Goal: Use online tool/utility: Utilize a website feature to perform a specific function

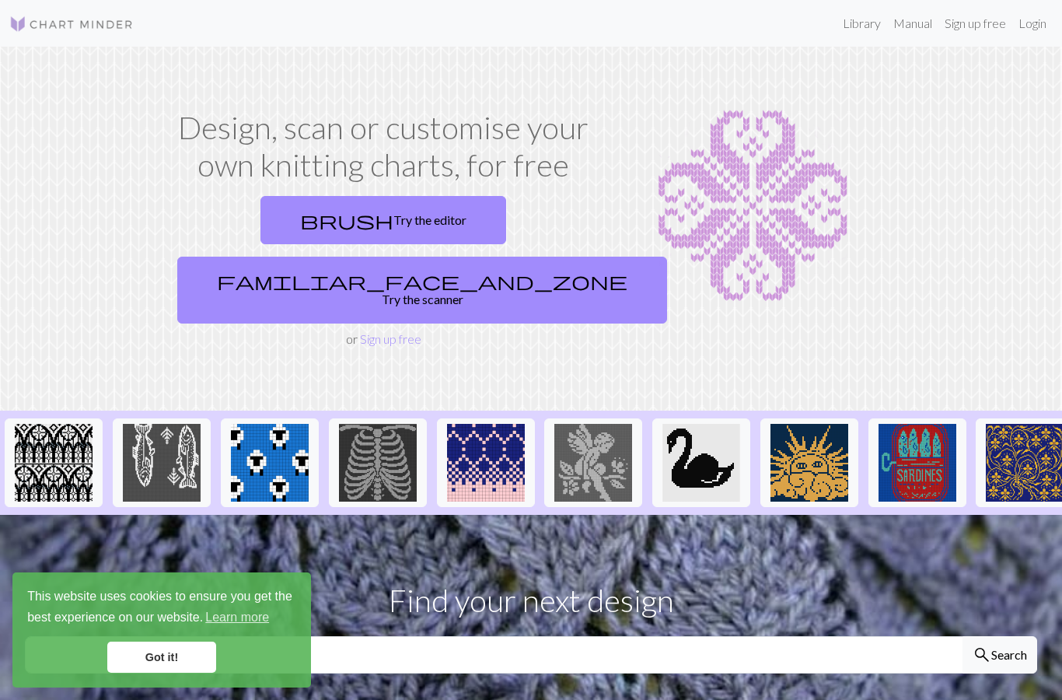
click at [462, 257] on link "familiar_face_and_zone Try the scanner" at bounding box center [422, 290] width 490 height 67
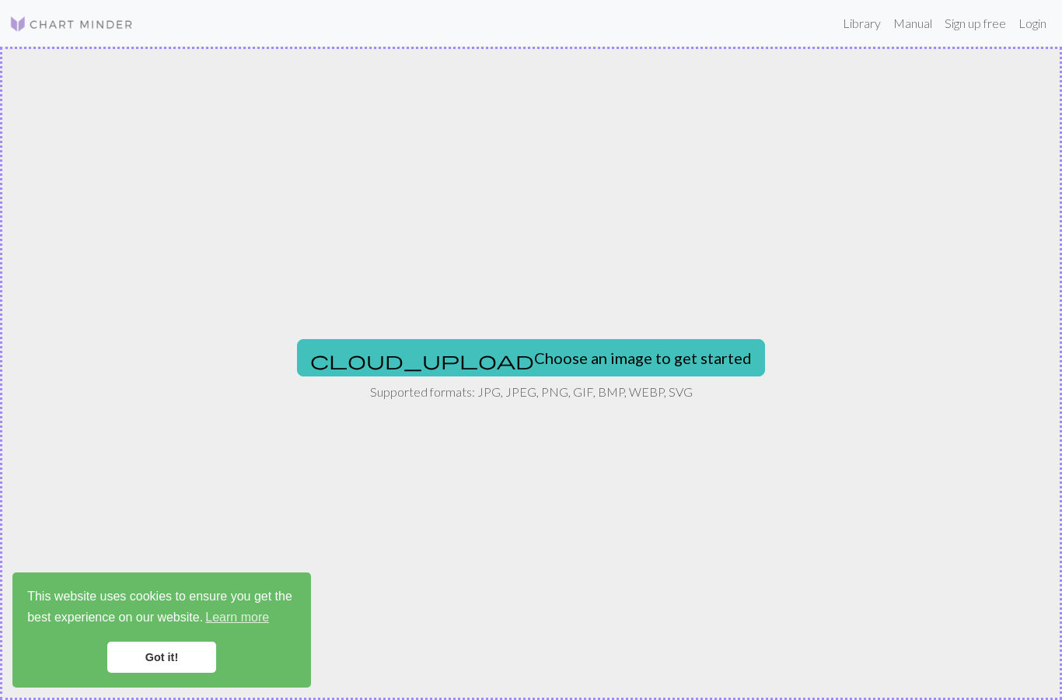
click at [489, 373] on button "cloud_upload Choose an image to get started" at bounding box center [531, 357] width 468 height 37
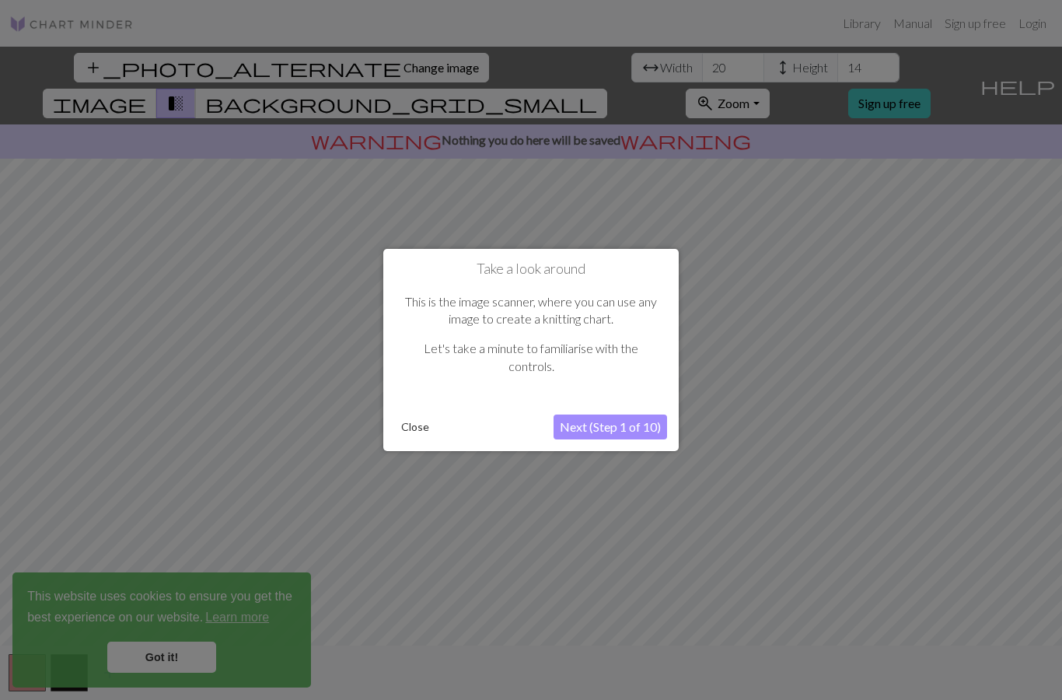
click at [416, 433] on button "Close" at bounding box center [415, 426] width 40 height 23
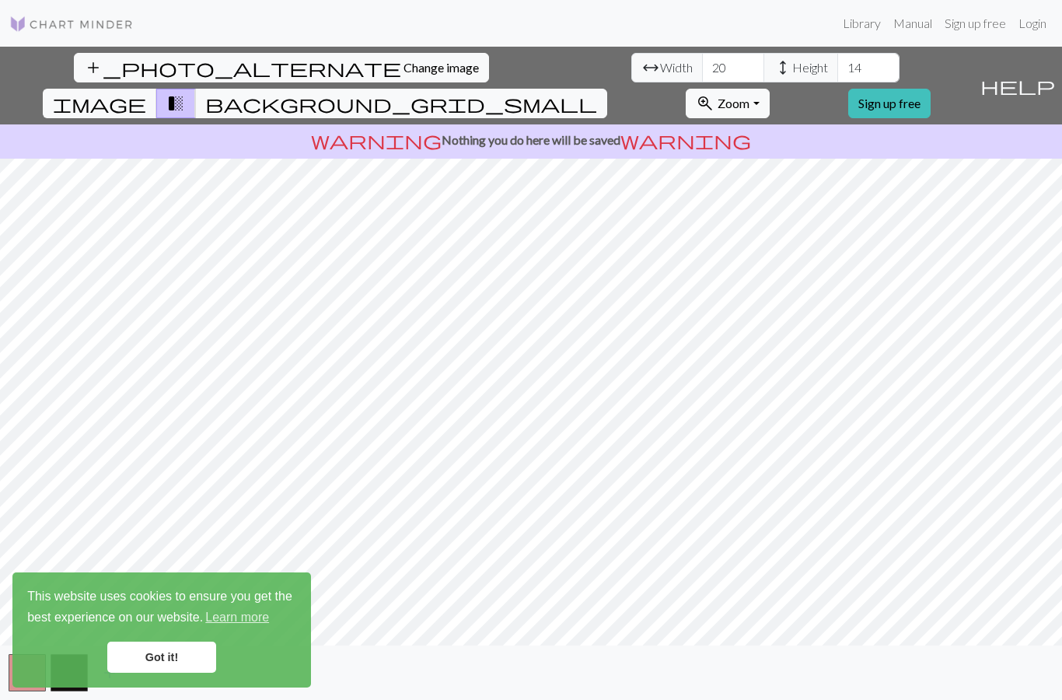
click at [183, 656] on link "Got it!" at bounding box center [161, 657] width 109 height 31
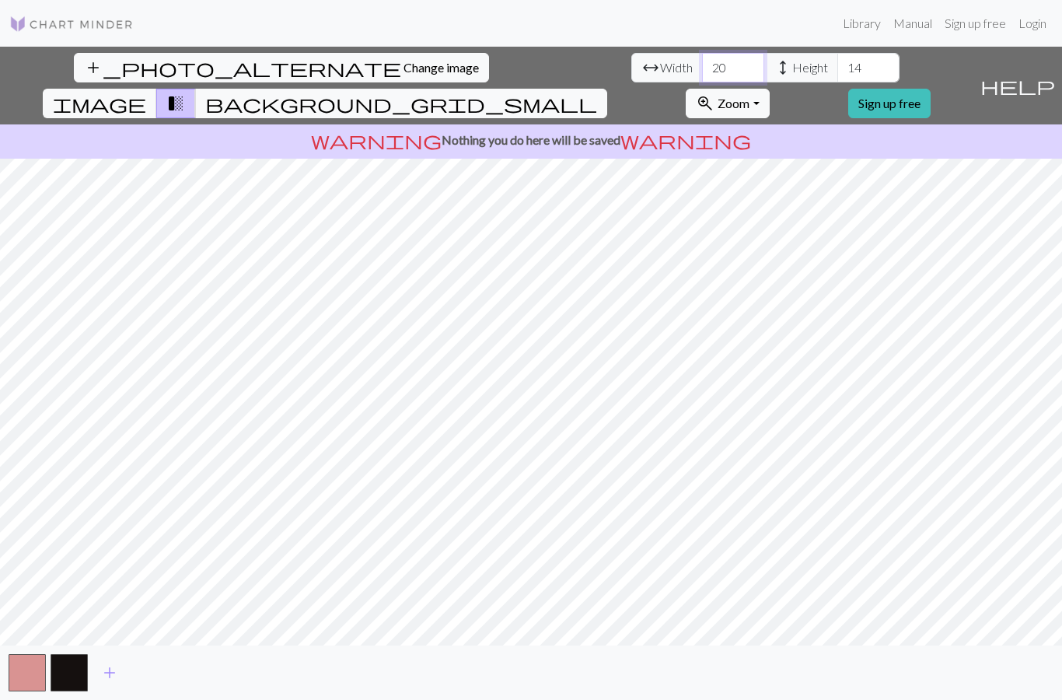
click at [702, 72] on input "20" at bounding box center [733, 68] width 62 height 30
type input "40"
type input "1"
type input "20"
type input "40"
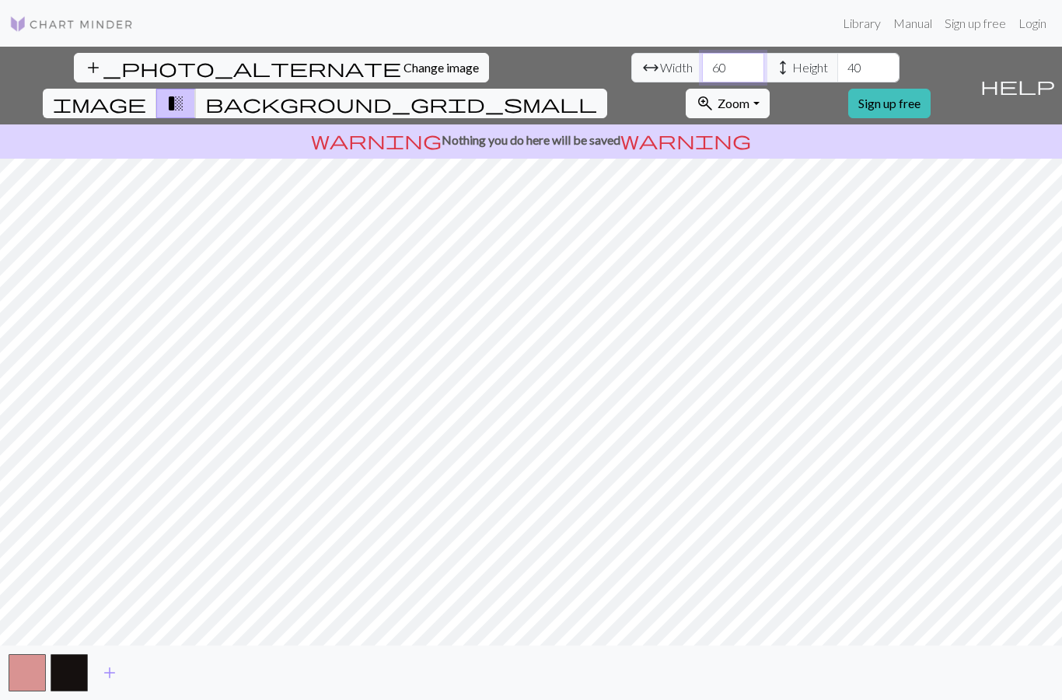
click at [702, 74] on input "60" at bounding box center [733, 68] width 62 height 30
click at [702, 75] on input "60" at bounding box center [733, 68] width 62 height 30
type input "6"
type input "4"
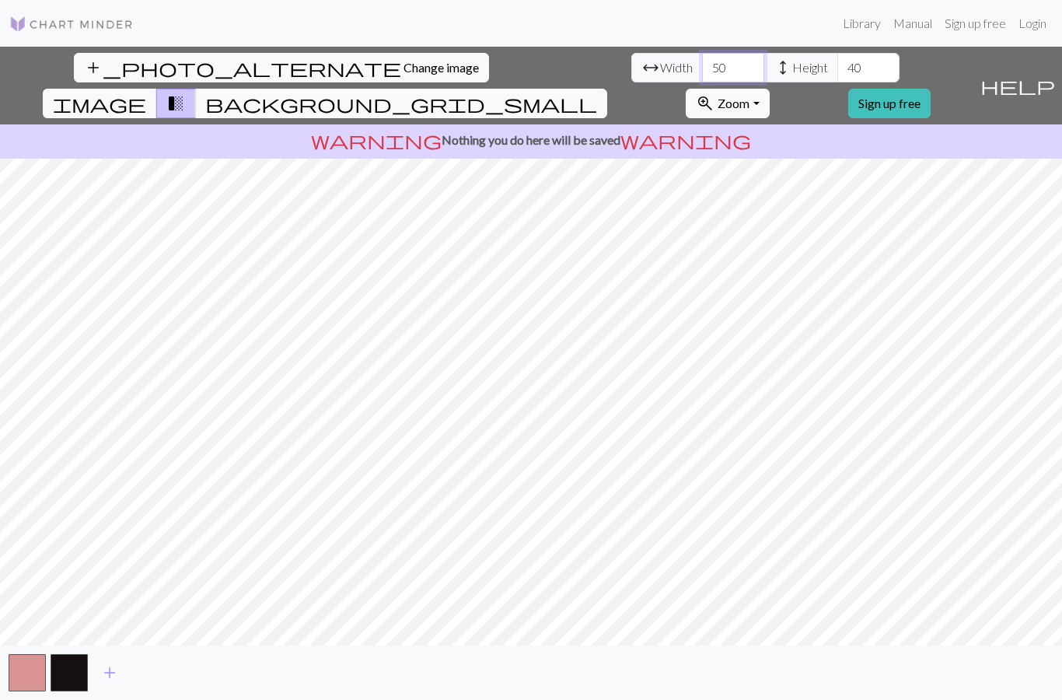
type input "50"
type input "70"
click at [597, 93] on span "background_grid_small" at bounding box center [401, 104] width 392 height 22
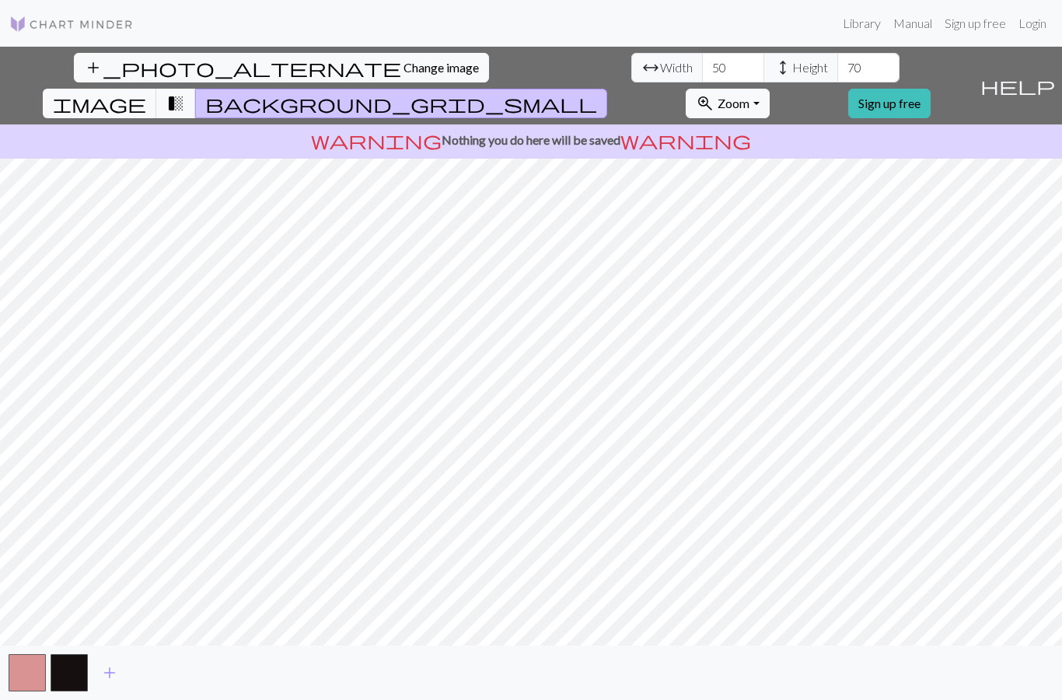
click at [196, 89] on button "transition_fade" at bounding box center [176, 104] width 40 height 30
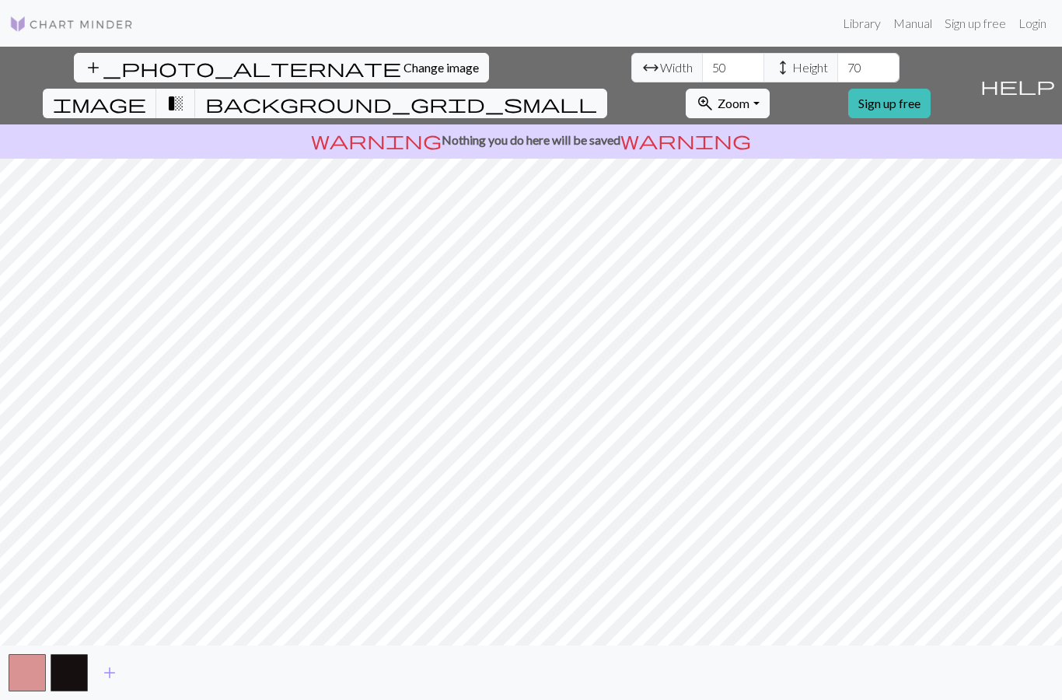
click at [146, 93] on span "image" at bounding box center [99, 104] width 93 height 22
click at [185, 93] on span "transition_fade" at bounding box center [175, 104] width 19 height 22
type input "70"
click at [838, 54] on input "70" at bounding box center [869, 68] width 62 height 30
click at [838, 69] on input "70" at bounding box center [869, 68] width 62 height 30
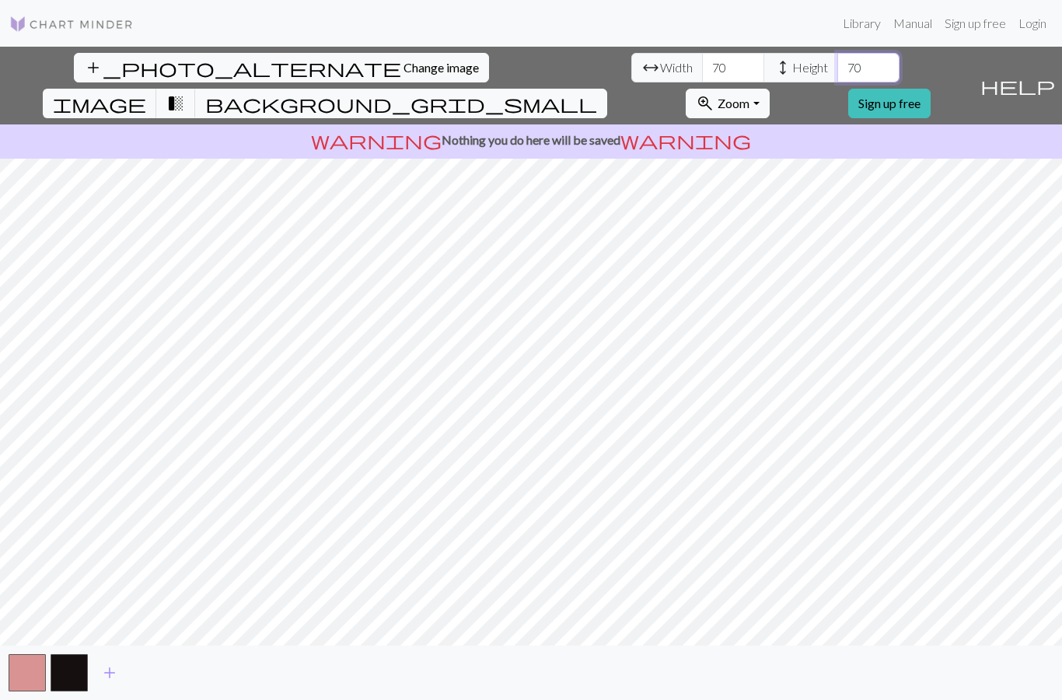
click at [838, 69] on input "70" at bounding box center [869, 68] width 62 height 30
type input "0"
type input "50"
click at [769, 89] on button "zoom_in Zoom Zoom" at bounding box center [727, 104] width 83 height 30
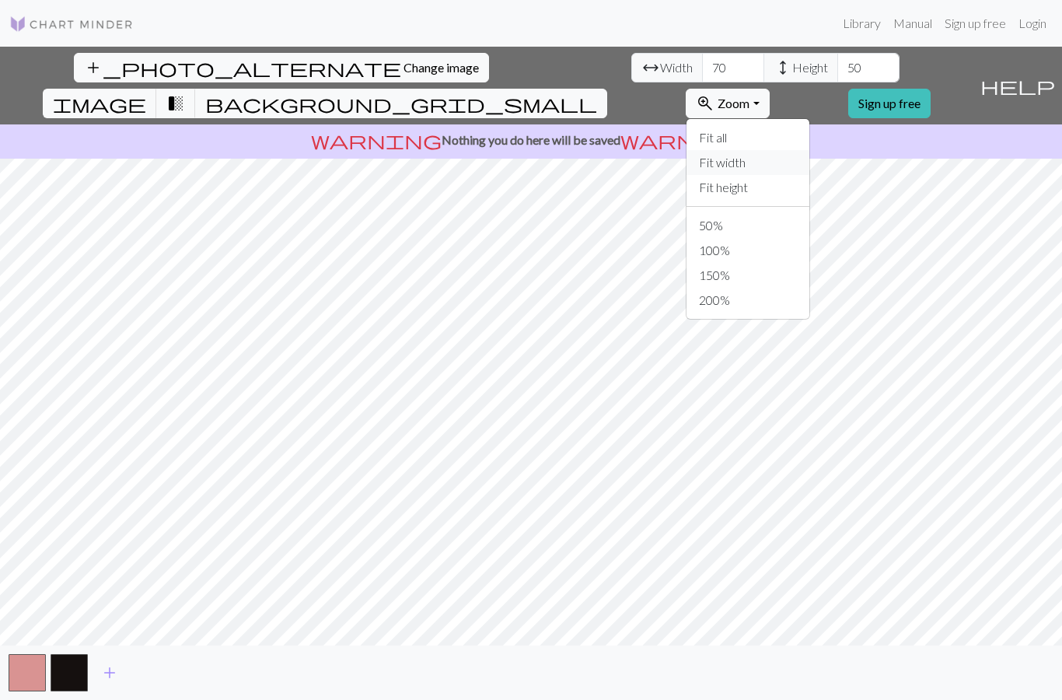
click at [810, 150] on button "Fit width" at bounding box center [748, 162] width 123 height 25
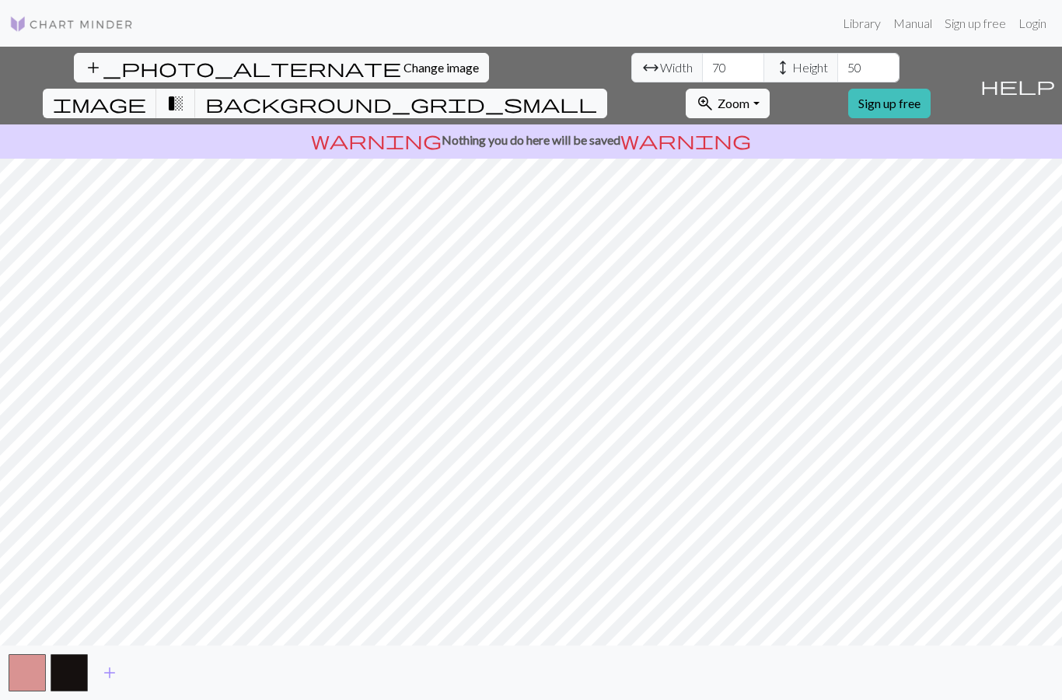
click at [750, 96] on span "Zoom" at bounding box center [734, 103] width 32 height 15
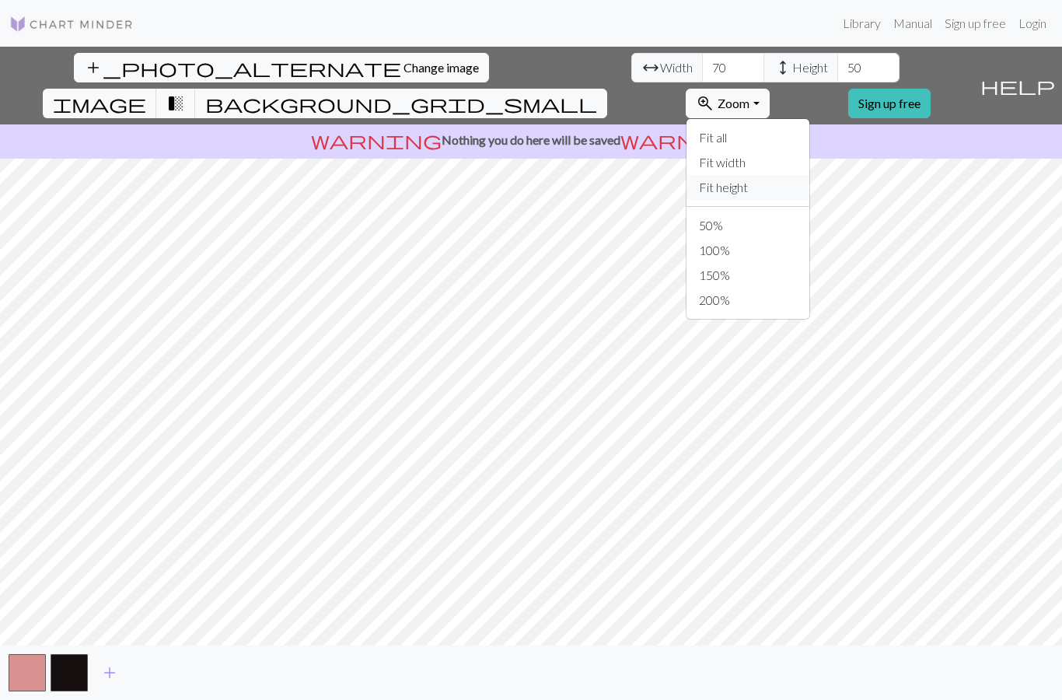
click at [810, 175] on button "Fit height" at bounding box center [748, 187] width 123 height 25
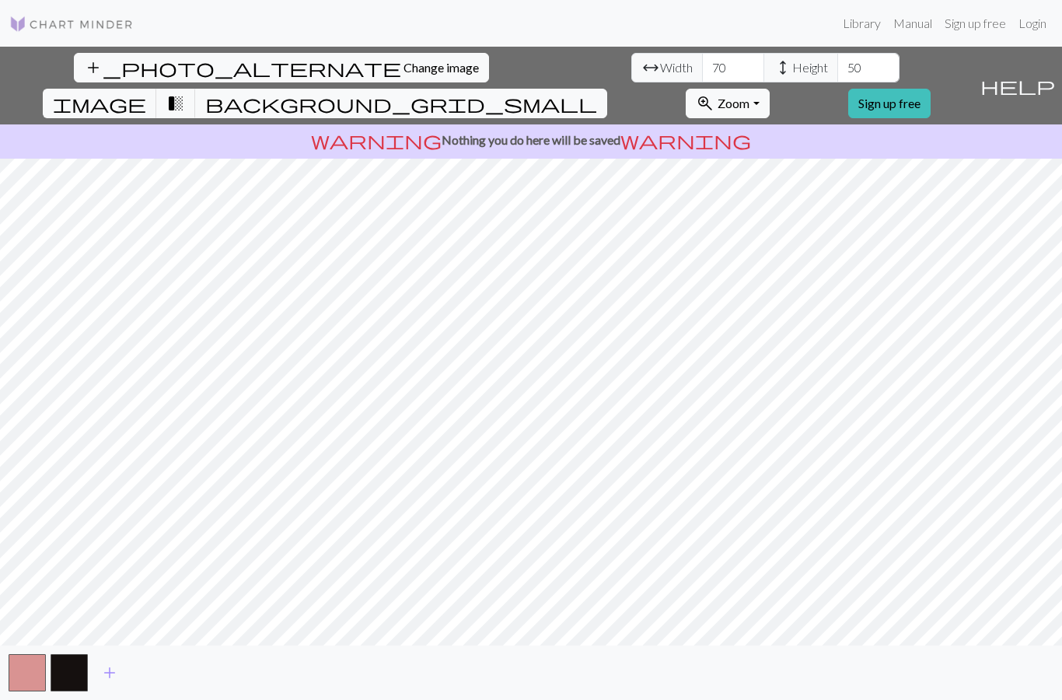
click at [769, 89] on button "zoom_in Zoom Zoom" at bounding box center [727, 104] width 83 height 30
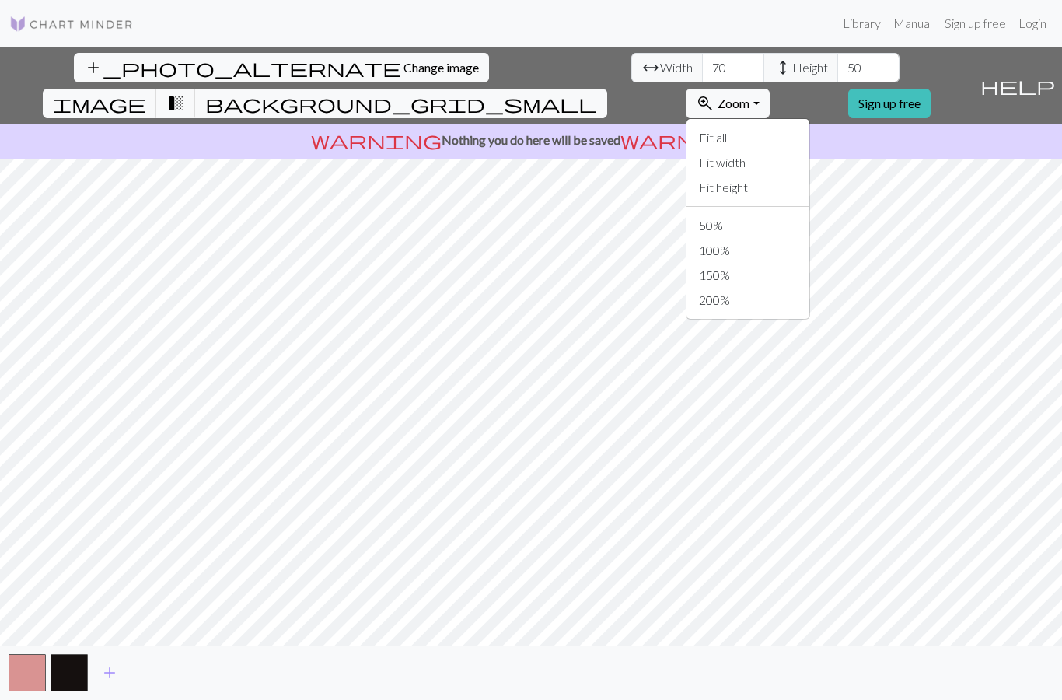
click at [810, 125] on button "Fit all" at bounding box center [748, 137] width 123 height 25
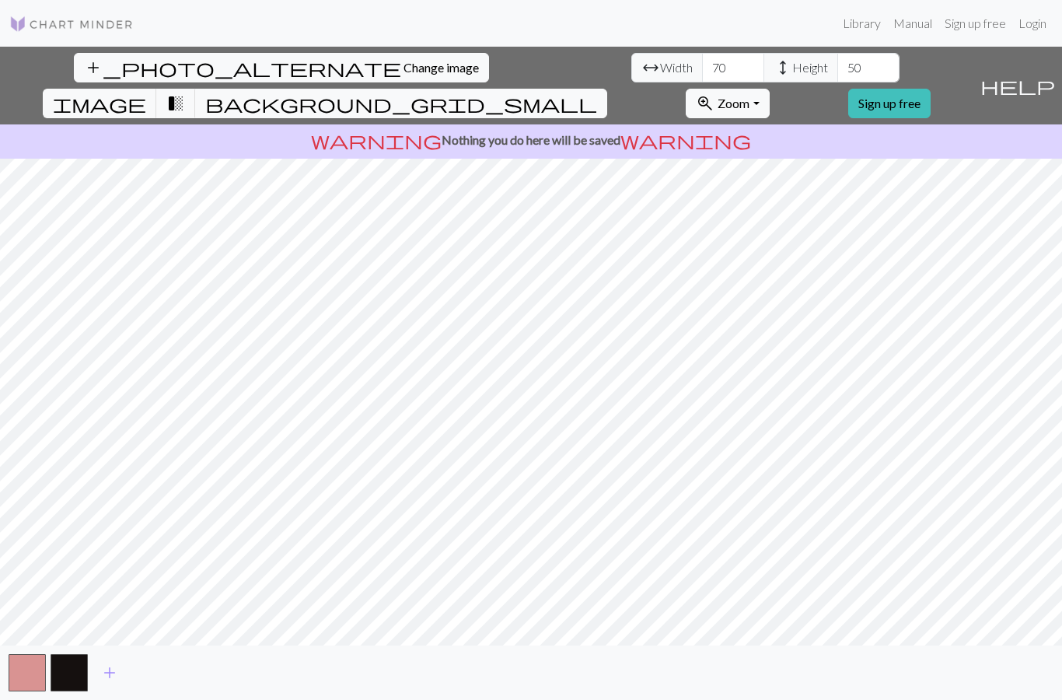
click at [750, 96] on span "Zoom" at bounding box center [734, 103] width 32 height 15
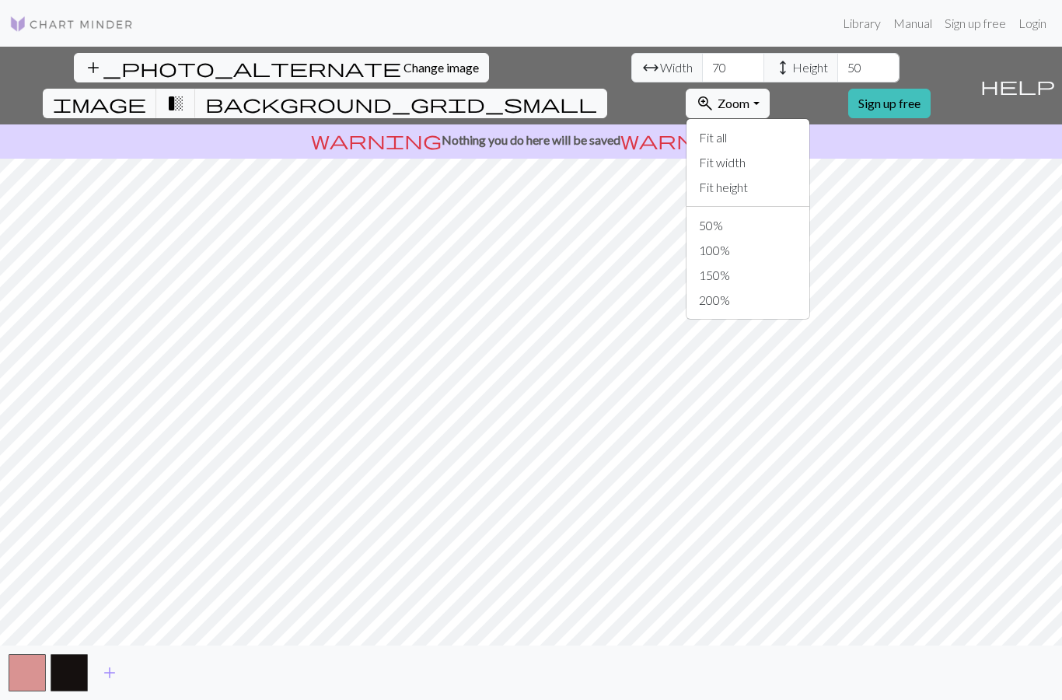
click at [810, 238] on button "100%" at bounding box center [748, 250] width 123 height 25
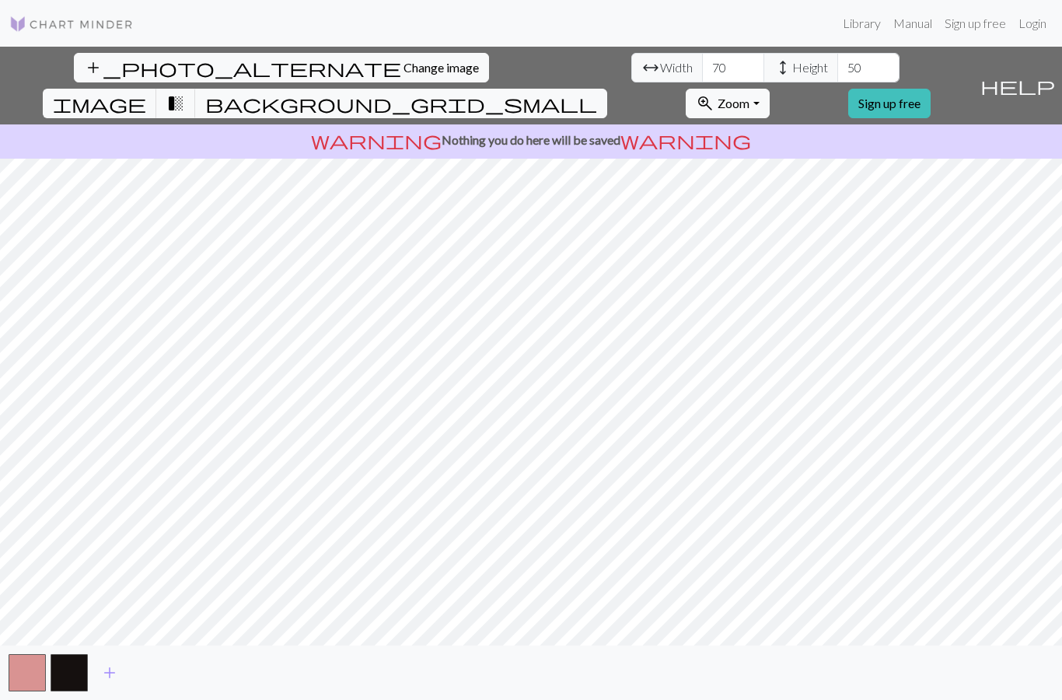
click at [769, 89] on button "zoom_in Zoom Zoom" at bounding box center [727, 104] width 83 height 30
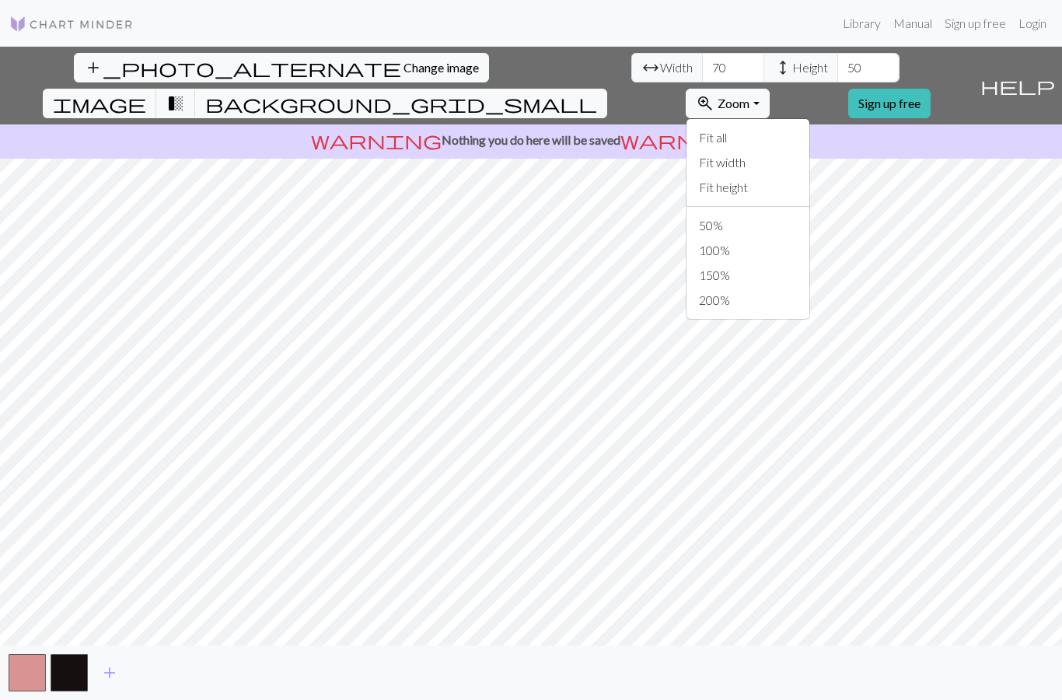
click at [810, 263] on button "150%" at bounding box center [748, 275] width 123 height 25
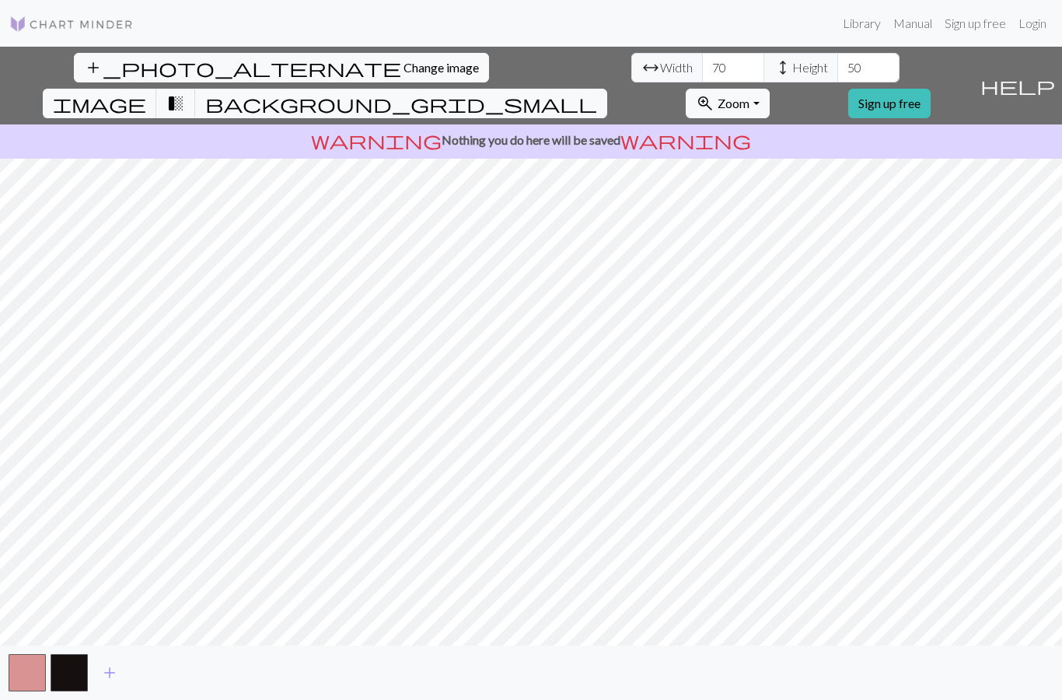
click at [769, 89] on button "zoom_in Zoom Zoom" at bounding box center [727, 104] width 83 height 30
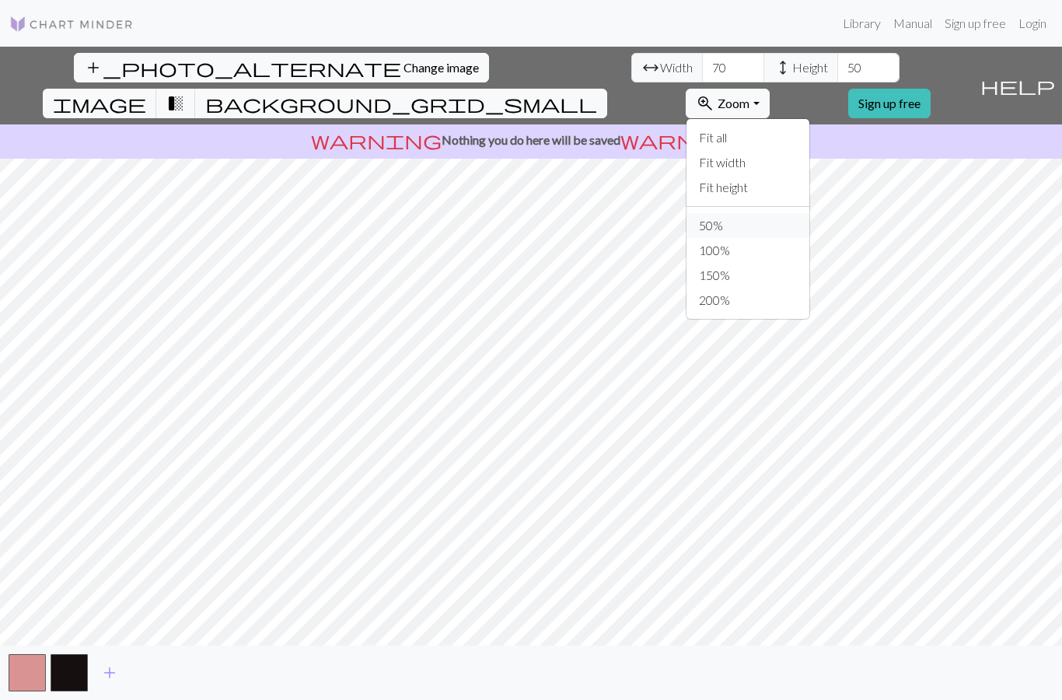
click at [810, 213] on button "50%" at bounding box center [748, 225] width 123 height 25
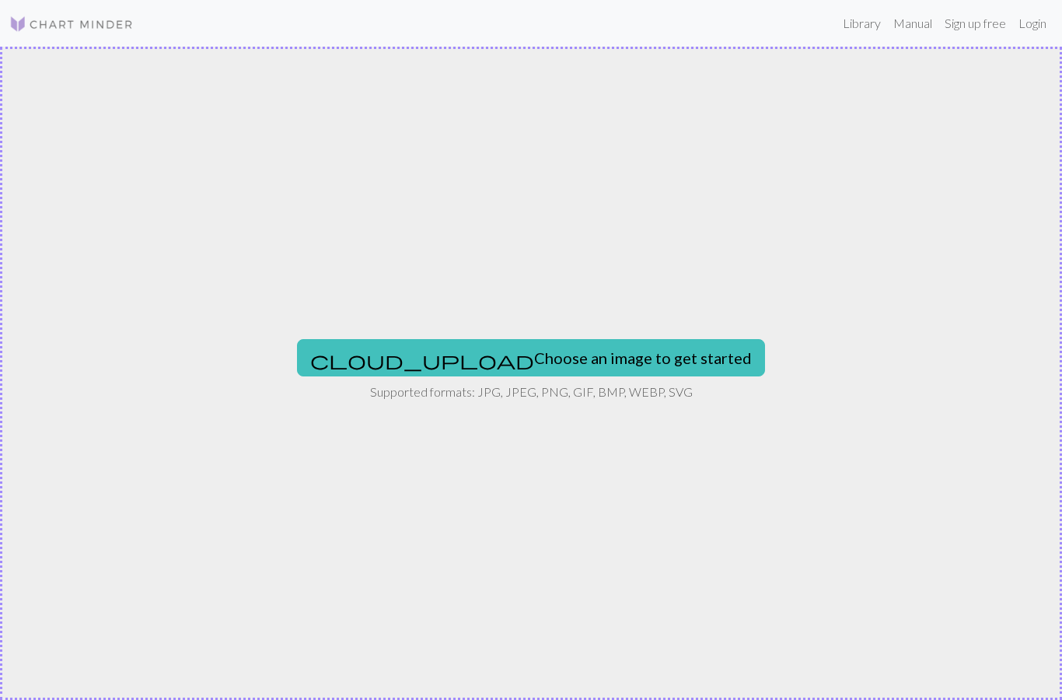
click at [577, 368] on button "cloud_upload Choose an image to get started" at bounding box center [531, 357] width 468 height 37
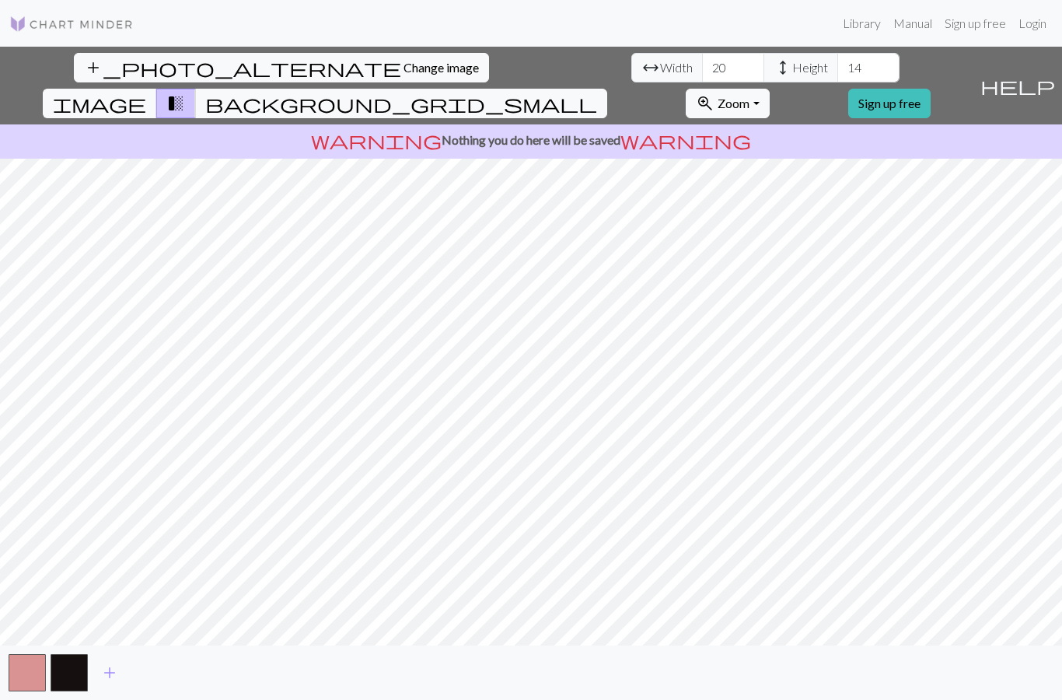
click at [660, 67] on span "Width" at bounding box center [676, 67] width 33 height 19
click at [702, 71] on input "20" at bounding box center [733, 68] width 62 height 30
click at [702, 64] on input "20" at bounding box center [733, 68] width 62 height 30
type input "60"
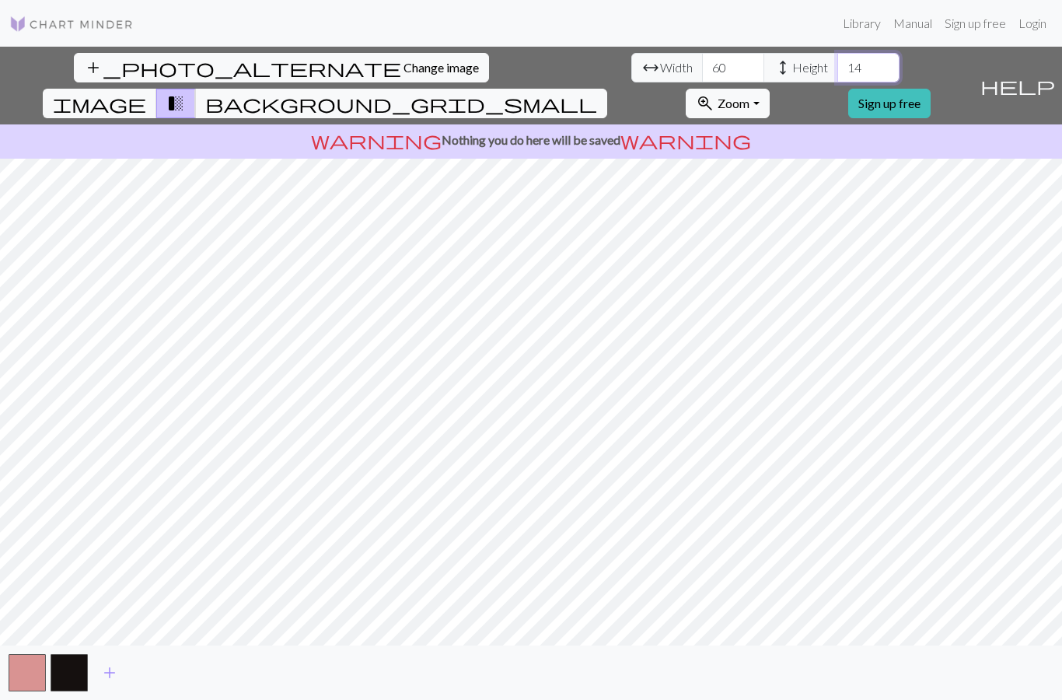
click at [838, 60] on input "14" at bounding box center [869, 68] width 62 height 30
type input "5"
type input "40"
click at [637, 129] on span "warning" at bounding box center [686, 140] width 131 height 22
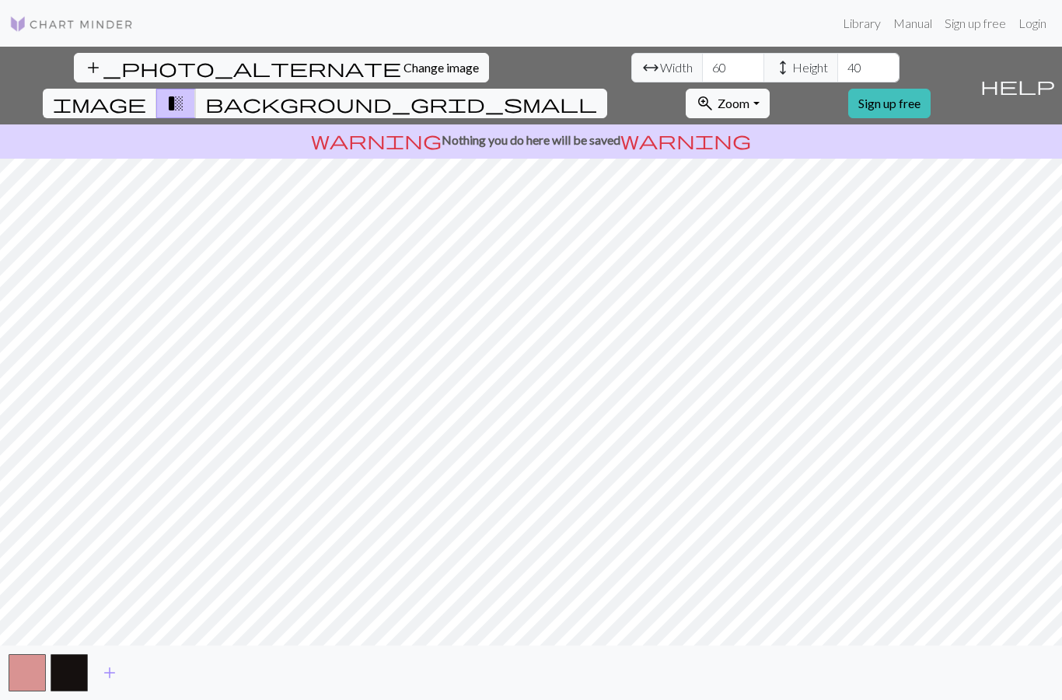
click at [897, 33] on link "Manual" at bounding box center [912, 23] width 51 height 31
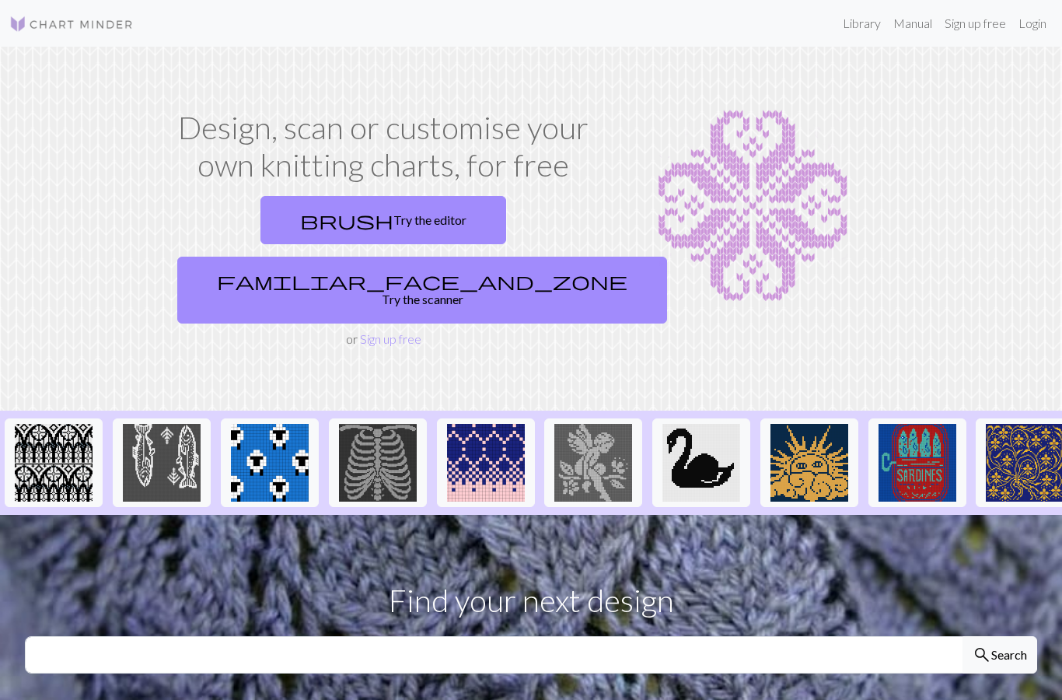
click at [261, 226] on link "brush Try the editor" at bounding box center [384, 220] width 246 height 48
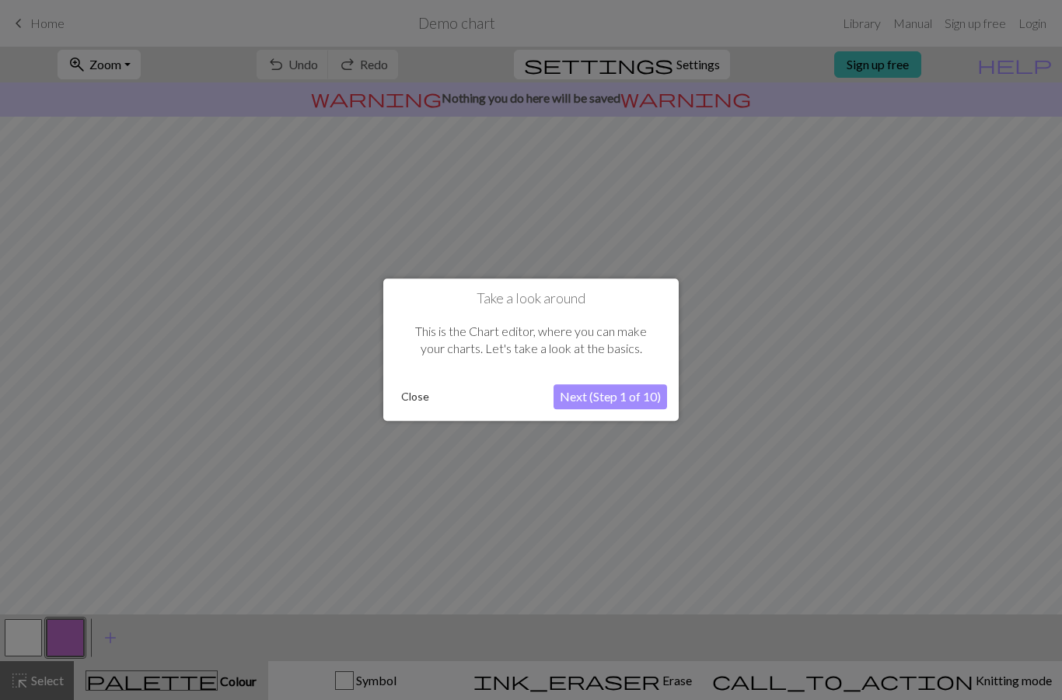
click at [430, 402] on button "Close" at bounding box center [415, 397] width 40 height 23
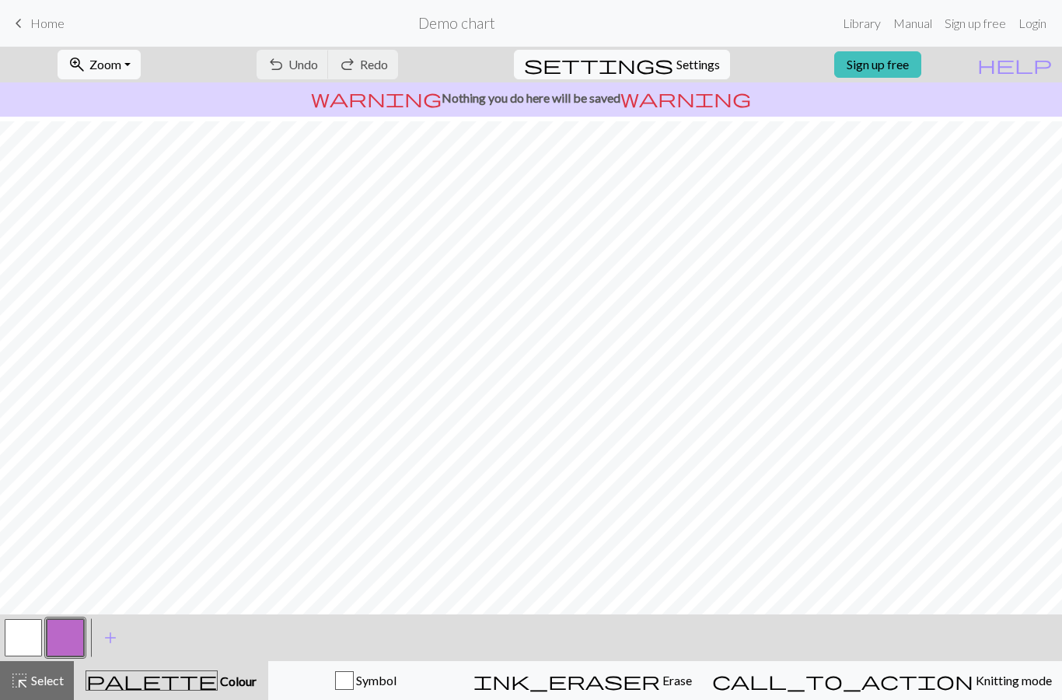
scroll to position [6, 0]
click at [687, 684] on span "Erase" at bounding box center [676, 680] width 32 height 15
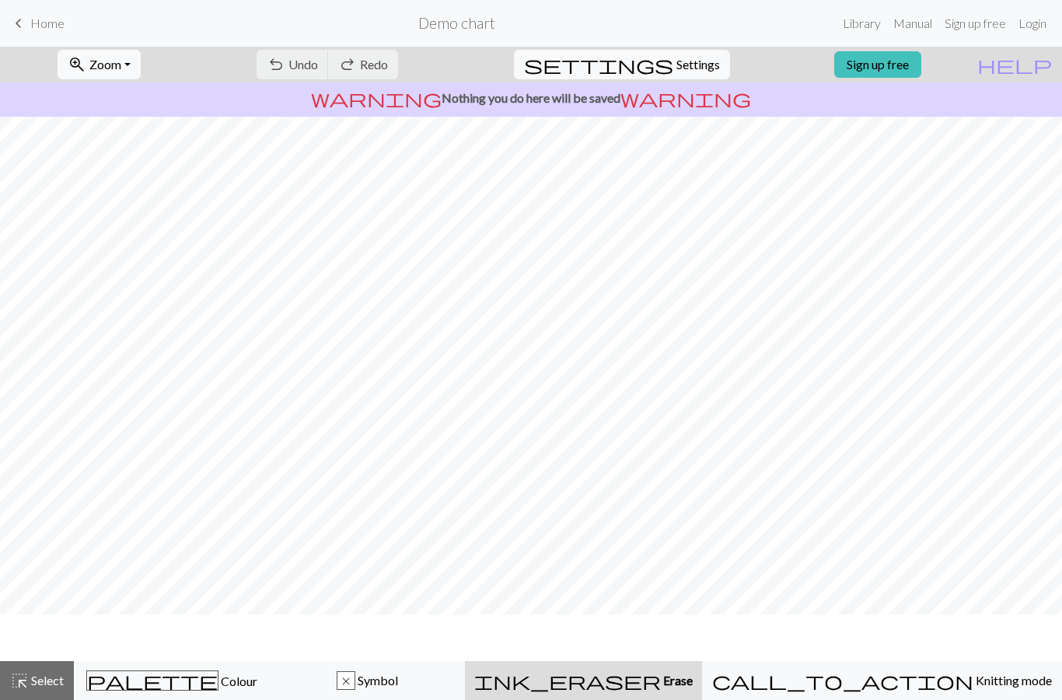
scroll to position [0, 0]
click at [61, 22] on span "Home" at bounding box center [47, 23] width 34 height 15
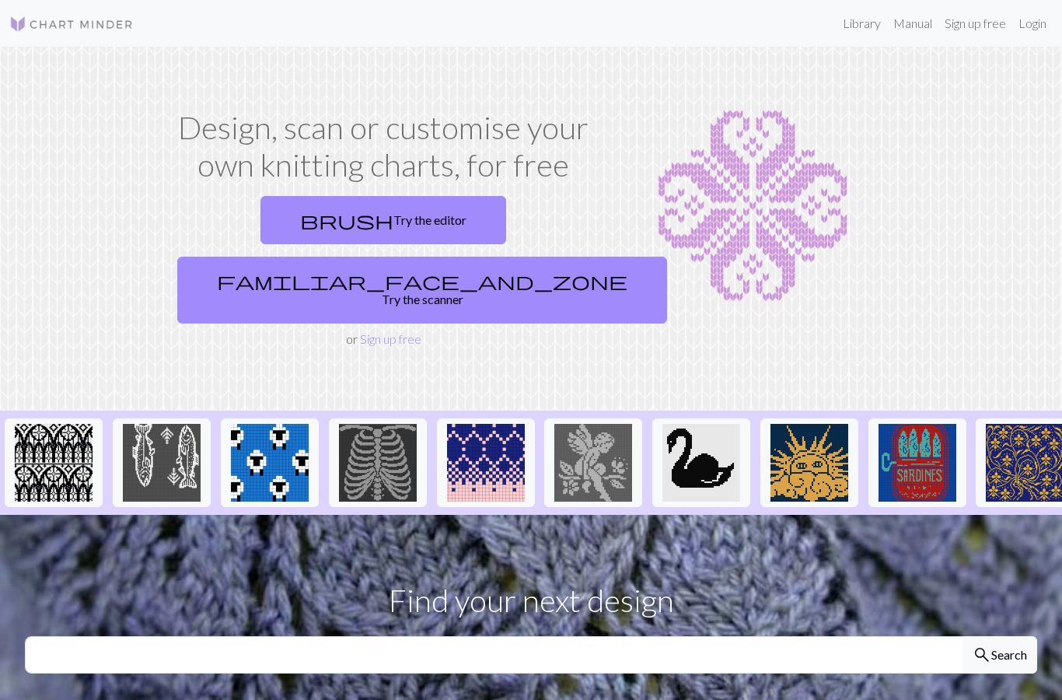
click at [464, 257] on link "familiar_face_and_zone Try the scanner" at bounding box center [422, 290] width 490 height 67
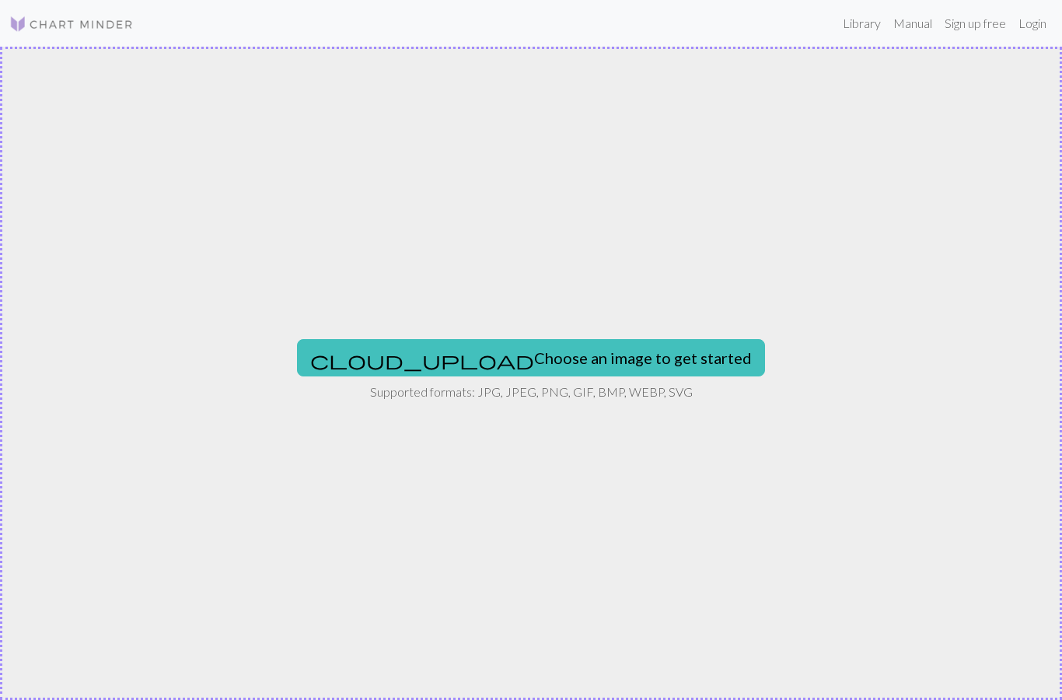
click at [548, 364] on button "cloud_upload Choose an image to get started" at bounding box center [531, 357] width 468 height 37
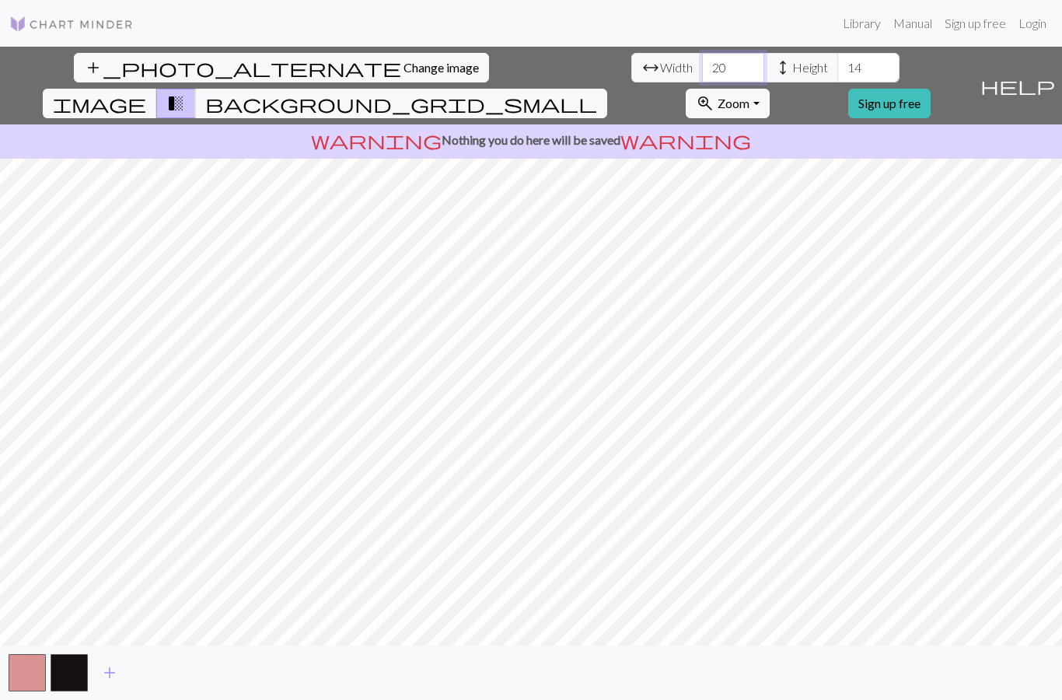
click at [702, 68] on input "20" at bounding box center [733, 68] width 62 height 30
type input "40"
type input "50"
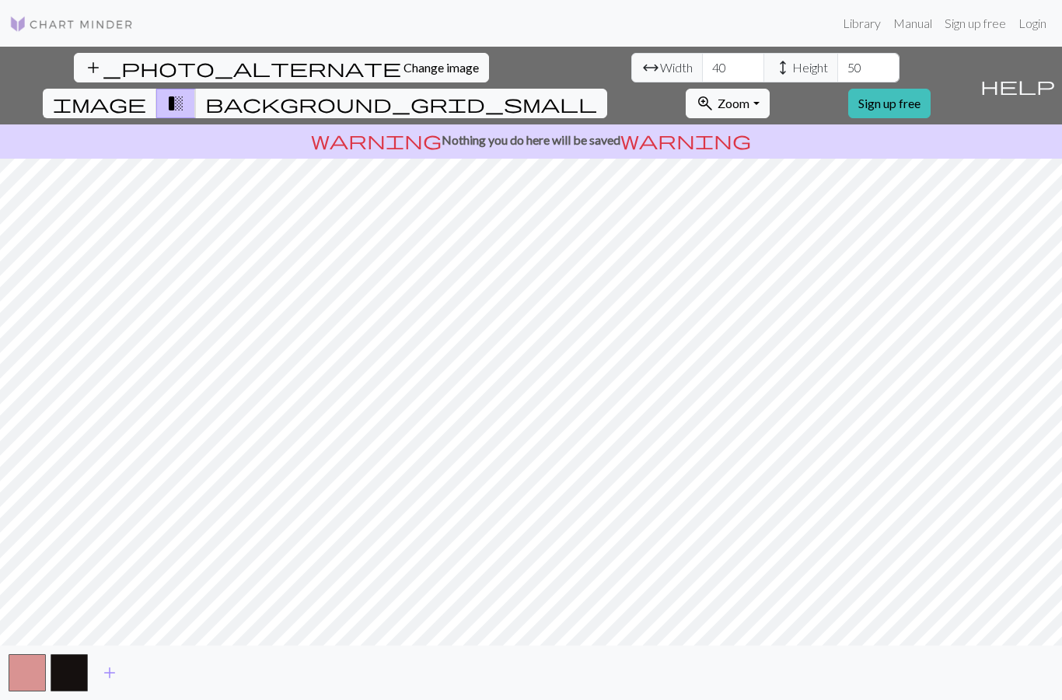
click at [597, 93] on span "background_grid_small" at bounding box center [401, 104] width 392 height 22
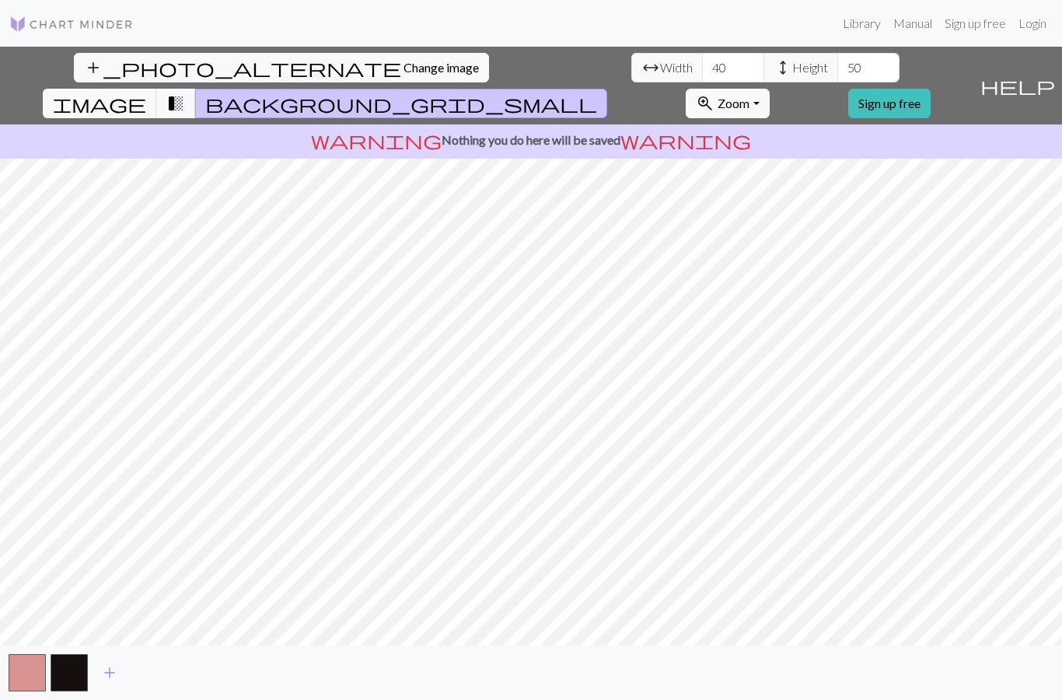
click at [146, 93] on span "image" at bounding box center [99, 104] width 93 height 22
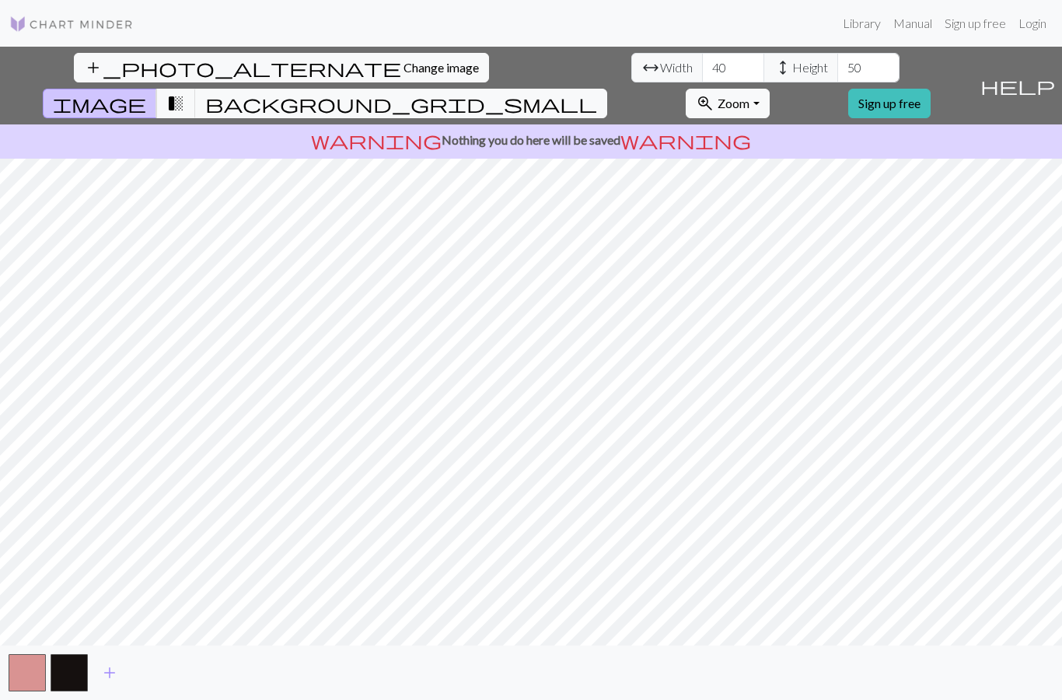
click at [103, 25] on img at bounding box center [71, 24] width 124 height 19
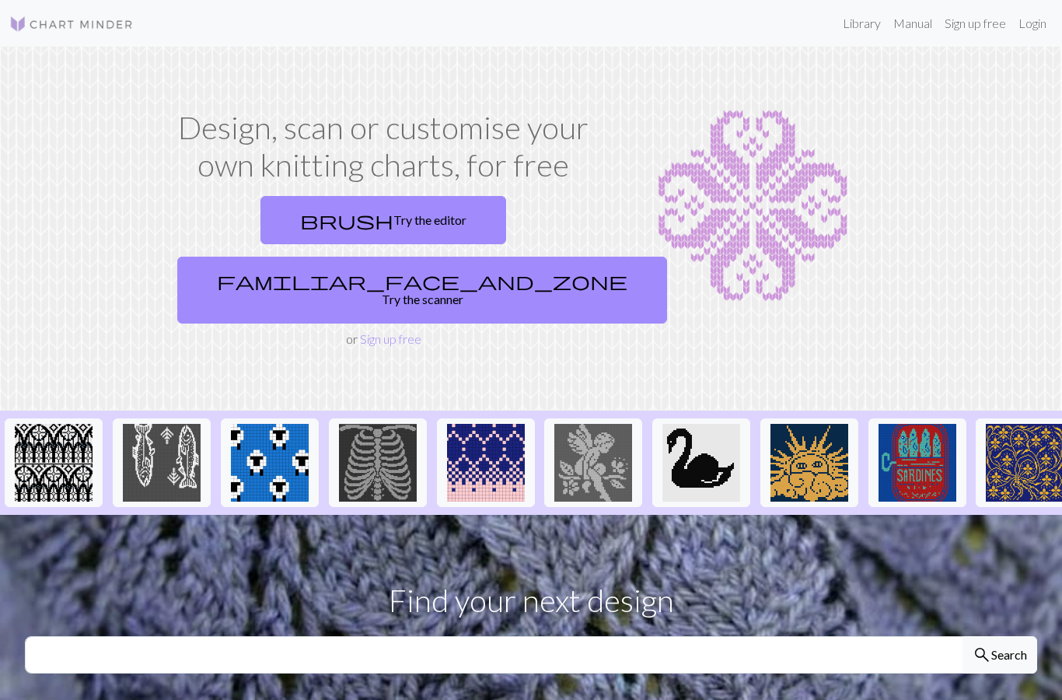
click at [289, 223] on link "brush Try the editor" at bounding box center [384, 220] width 246 height 48
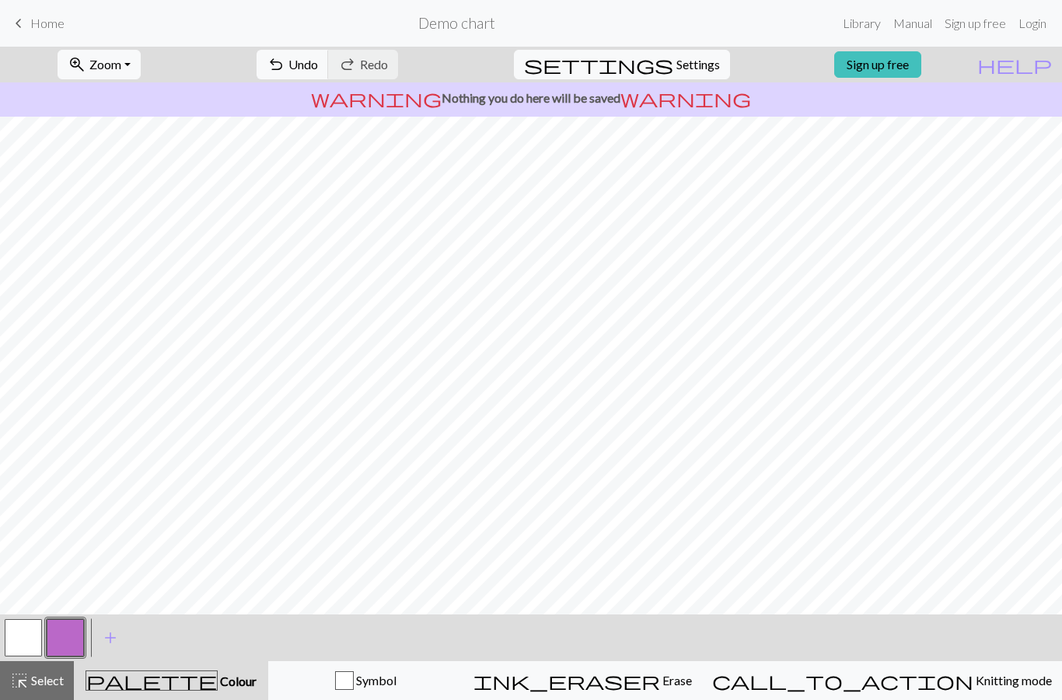
click at [688, 677] on span "Erase" at bounding box center [676, 680] width 32 height 15
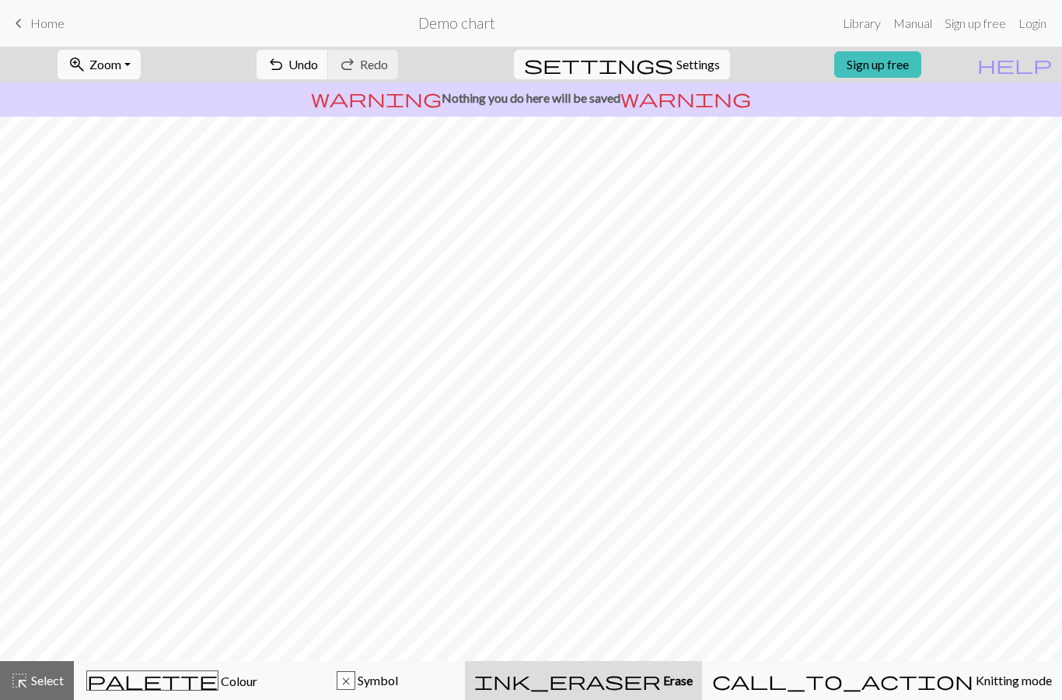
click at [693, 687] on span "Erase" at bounding box center [677, 680] width 32 height 15
click at [661, 679] on span "ink_eraser" at bounding box center [567, 681] width 187 height 22
click at [974, 681] on span "Knitting mode" at bounding box center [1013, 680] width 79 height 15
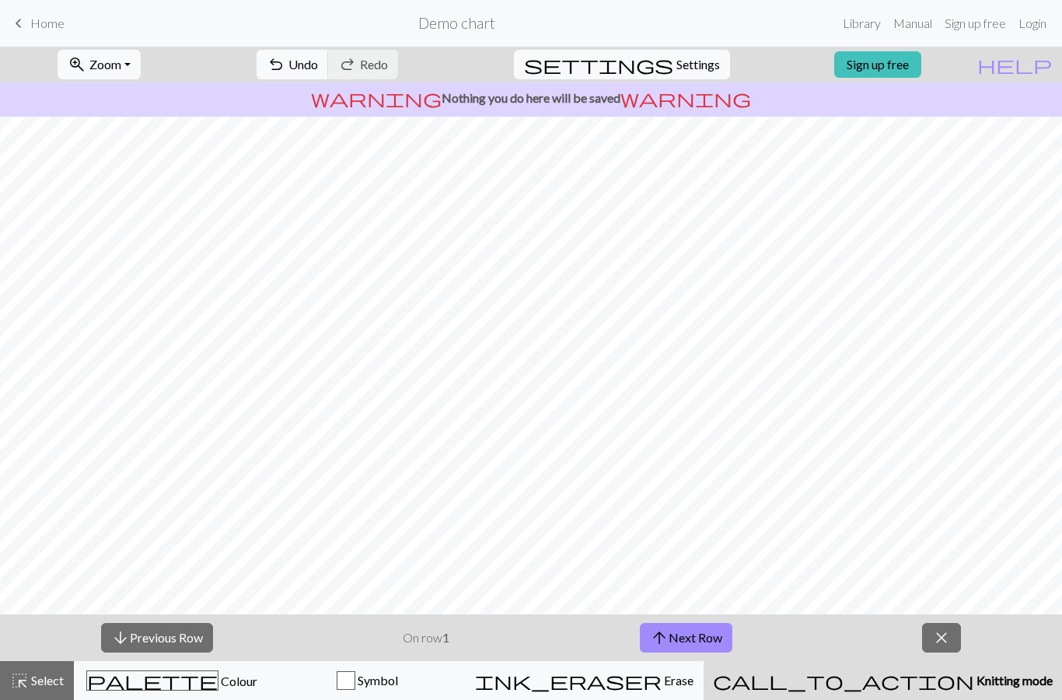
click at [398, 682] on span "Symbol" at bounding box center [376, 680] width 43 height 15
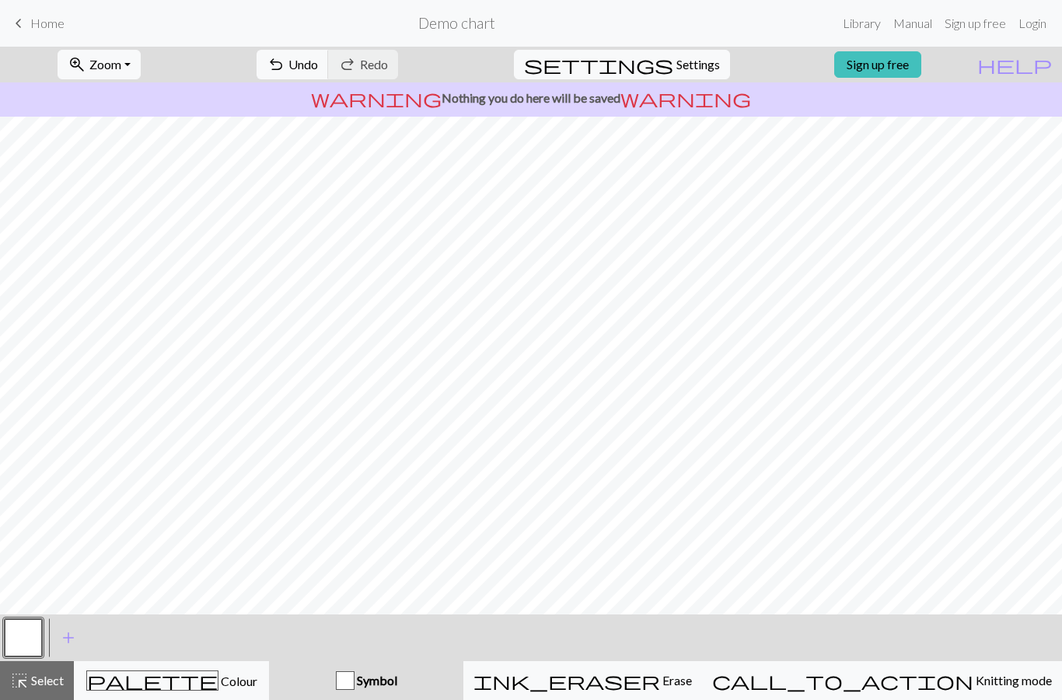
click at [63, 635] on span "add" at bounding box center [68, 638] width 19 height 22
click at [677, 65] on span "Settings" at bounding box center [699, 64] width 44 height 19
select select "aran"
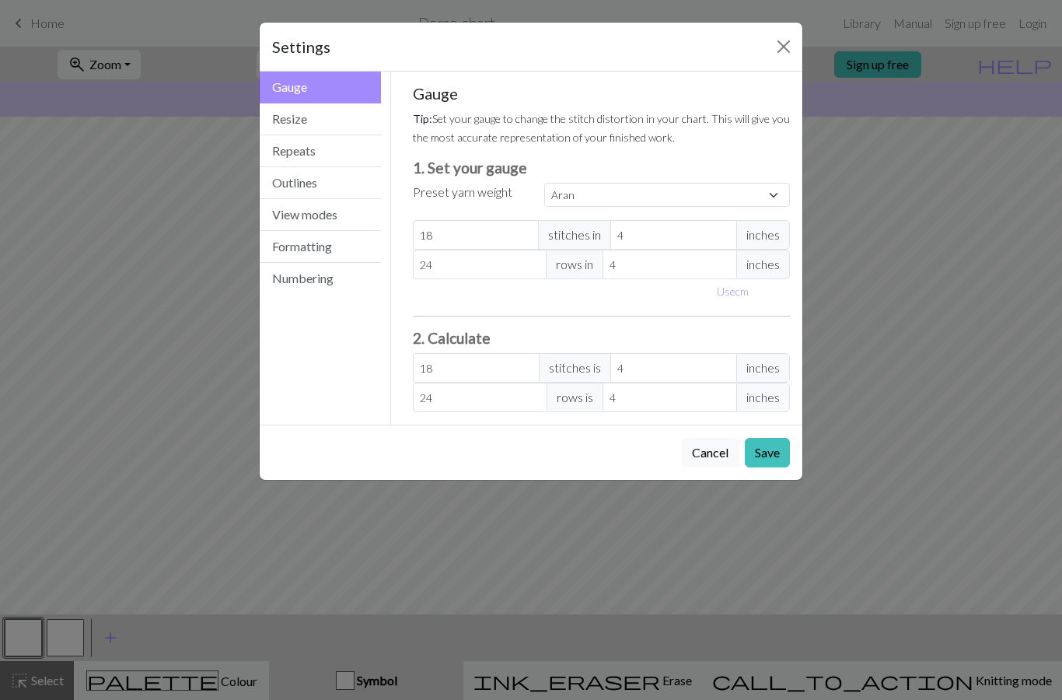
click at [342, 122] on button "Resize" at bounding box center [320, 119] width 121 height 32
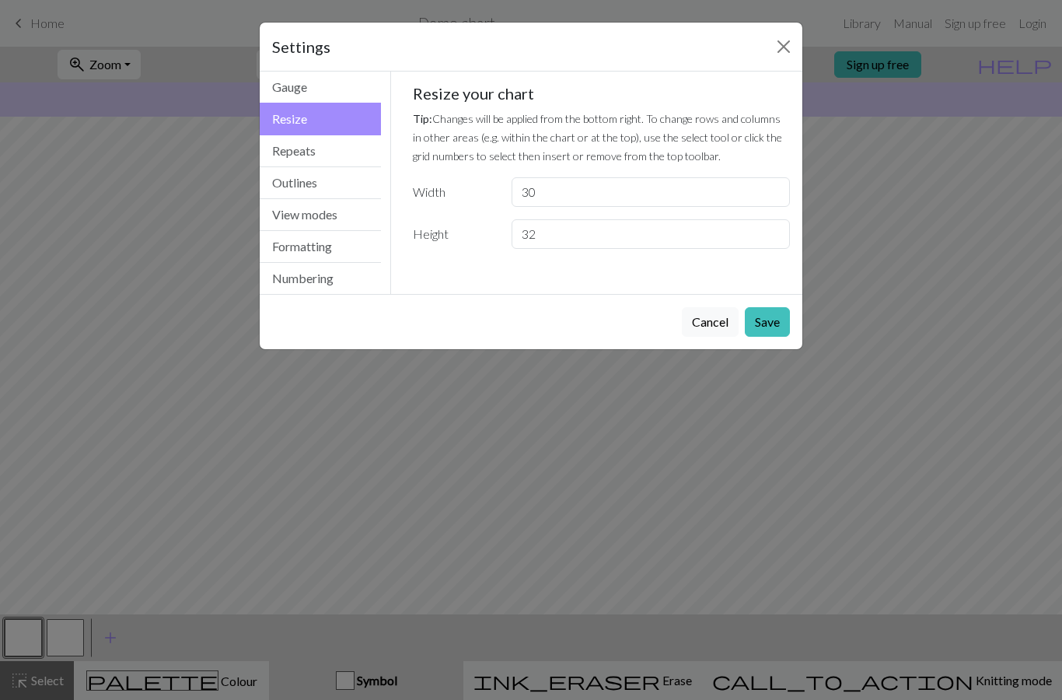
click at [779, 50] on button "Close" at bounding box center [784, 46] width 25 height 25
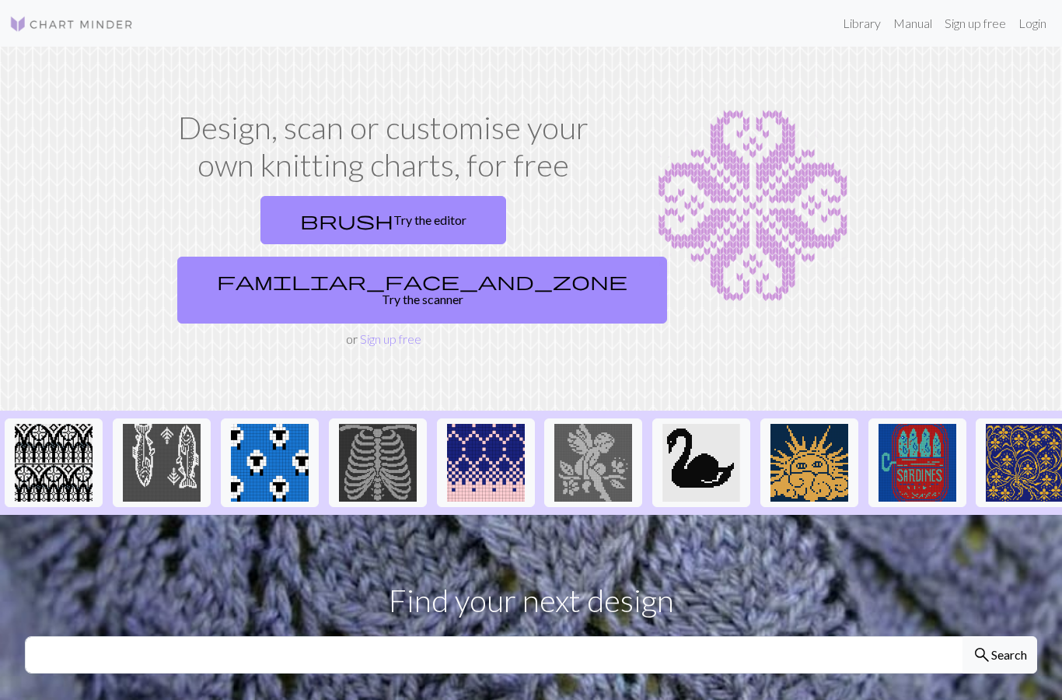
click at [321, 227] on link "brush Try the editor" at bounding box center [384, 220] width 246 height 48
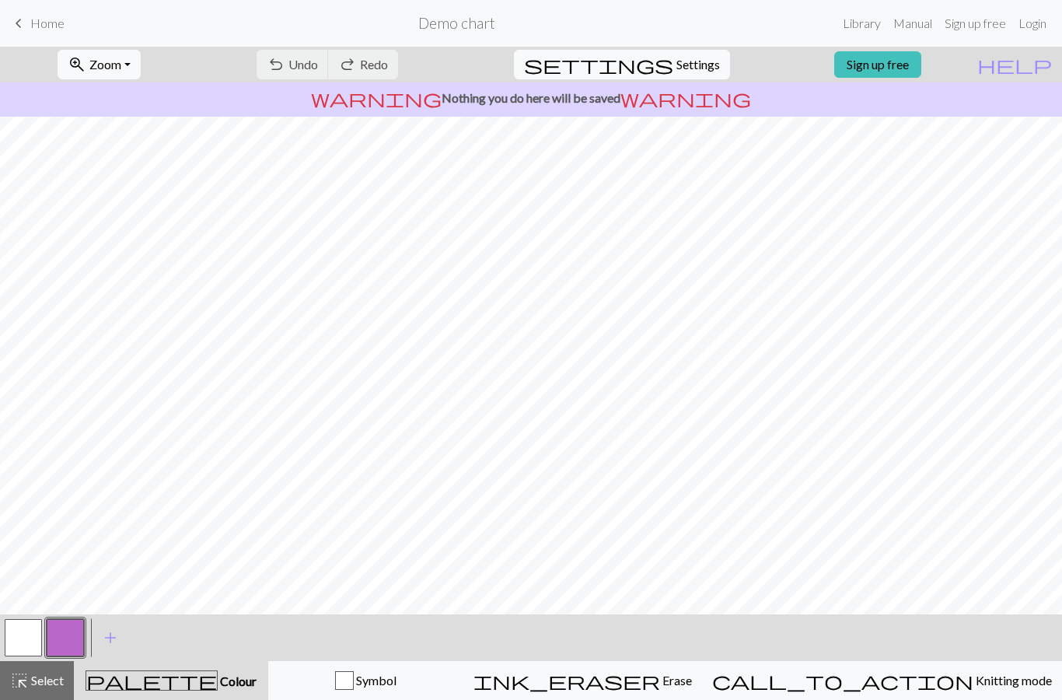
click at [397, 680] on span "Symbol" at bounding box center [375, 680] width 43 height 15
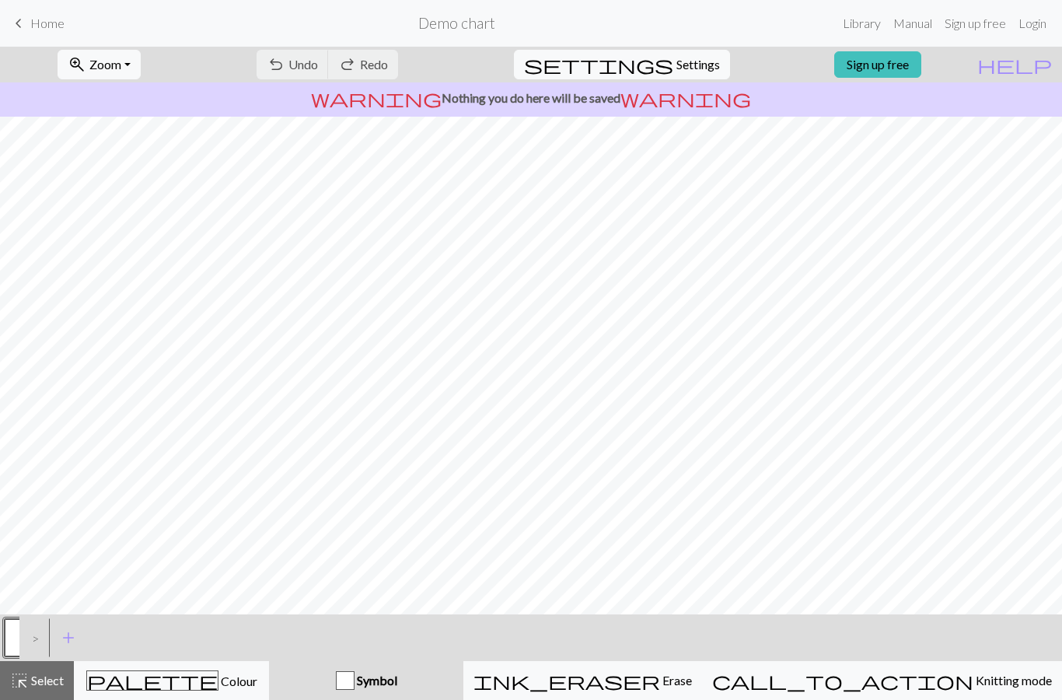
click at [397, 681] on span "Symbol" at bounding box center [376, 680] width 43 height 15
click at [355, 683] on div "button" at bounding box center [345, 680] width 19 height 19
click at [438, 671] on div "Symbol" at bounding box center [366, 680] width 176 height 19
click at [660, 682] on span "ink_eraser" at bounding box center [567, 681] width 187 height 22
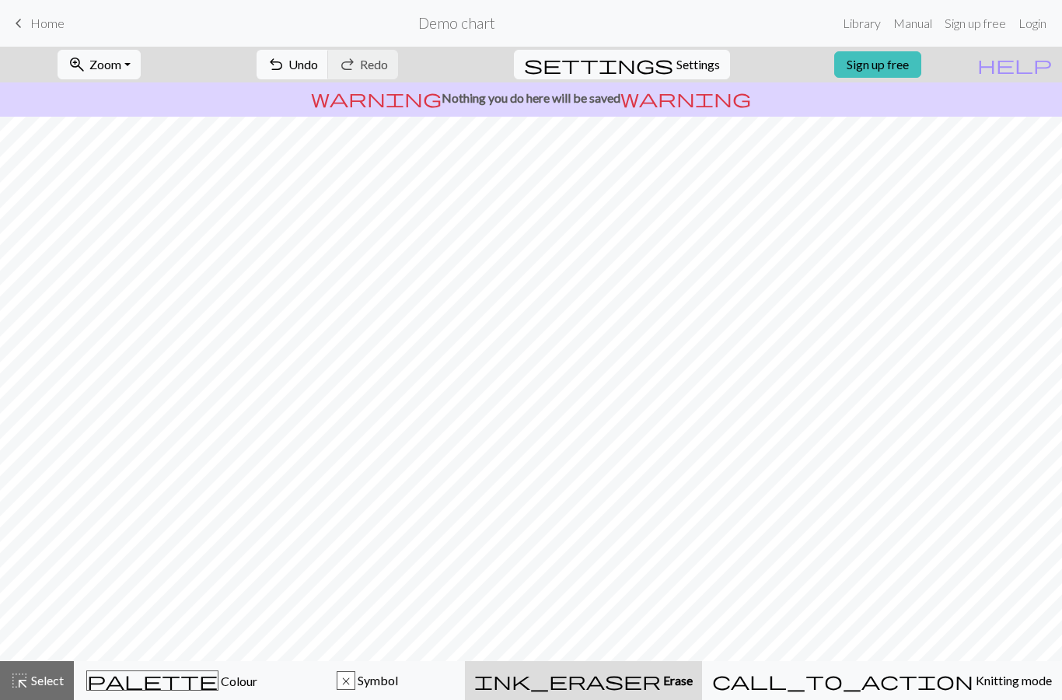
click at [219, 674] on span "Colour" at bounding box center [238, 681] width 39 height 15
